Goal: Download file/media

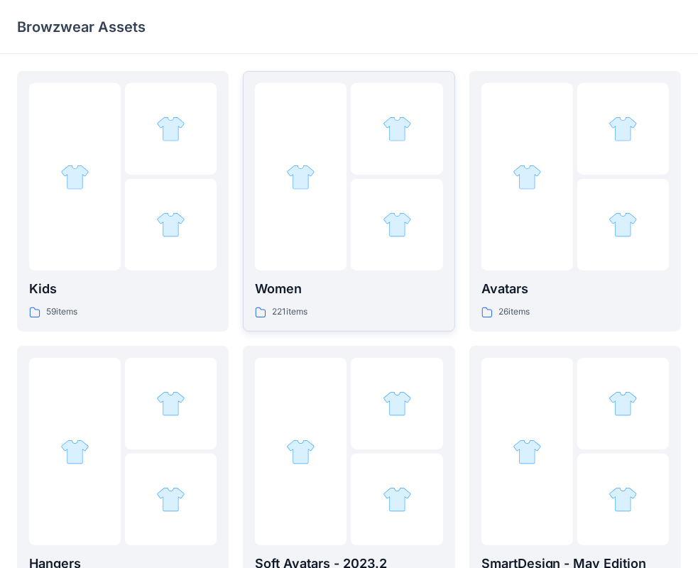
click at [347, 173] on div at bounding box center [349, 177] width 188 height 188
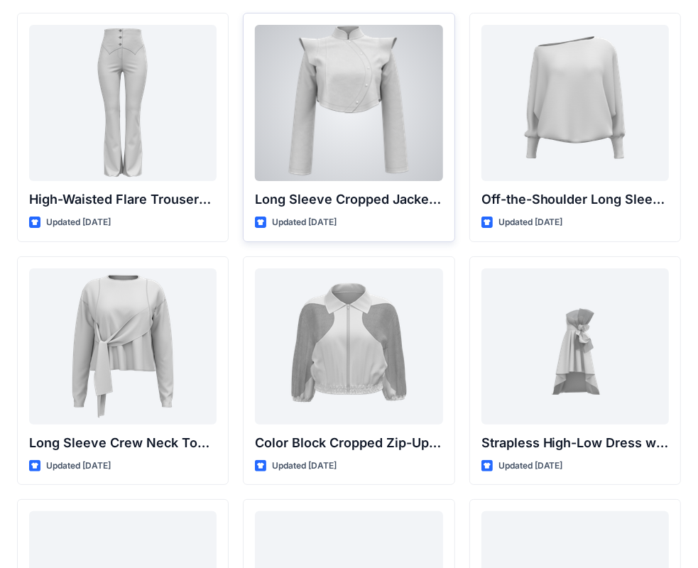
scroll to position [529, 0]
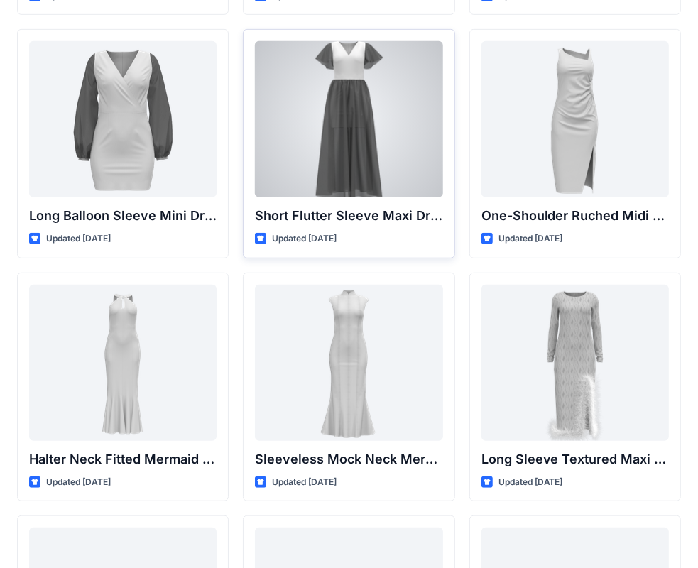
click at [321, 102] on div at bounding box center [349, 119] width 188 height 156
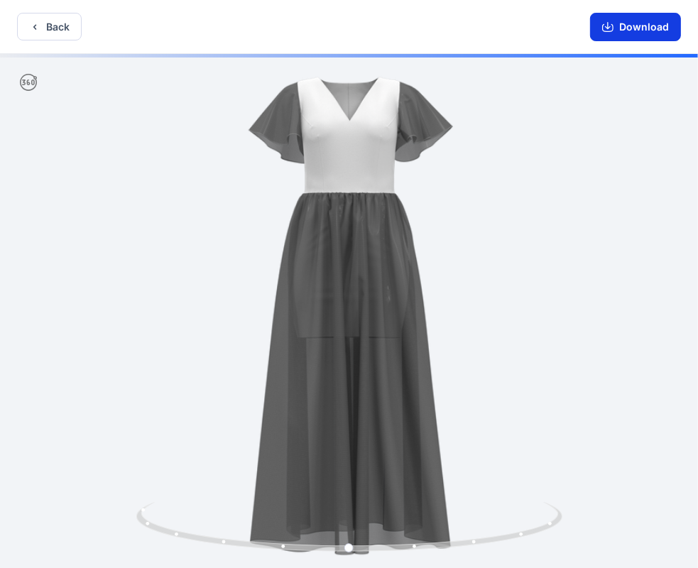
click at [659, 29] on button "Download" at bounding box center [635, 27] width 91 height 28
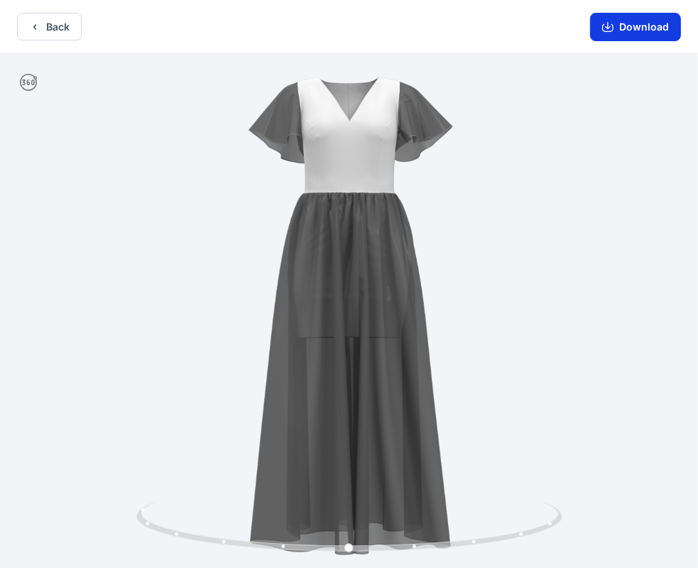
click at [659, 29] on button "Download" at bounding box center [635, 27] width 91 height 28
drag, startPoint x: 436, startPoint y: 545, endPoint x: 874, endPoint y: 495, distance: 440.5
click at [698, 495] on html "Back Download Version History" at bounding box center [349, 285] width 698 height 571
click at [44, 40] on button "Back" at bounding box center [49, 27] width 65 height 28
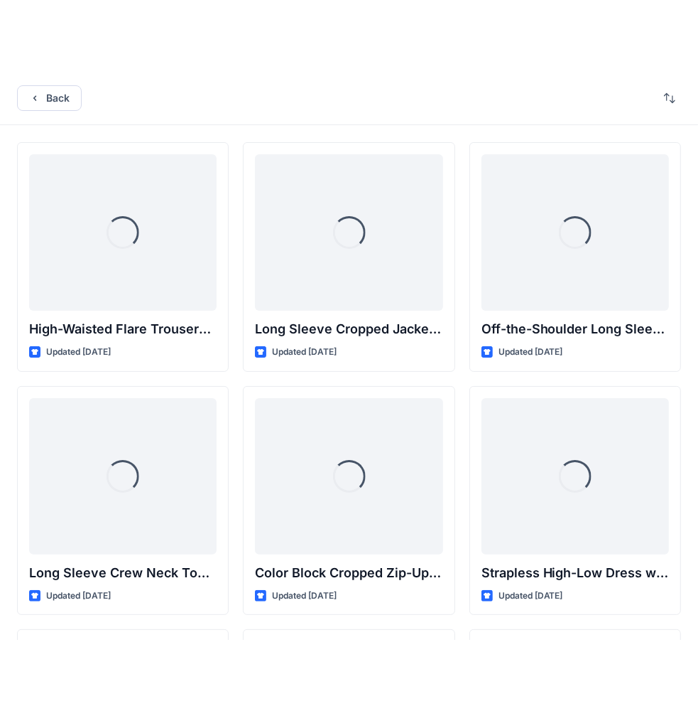
scroll to position [529, 0]
